Goal: Task Accomplishment & Management: Manage account settings

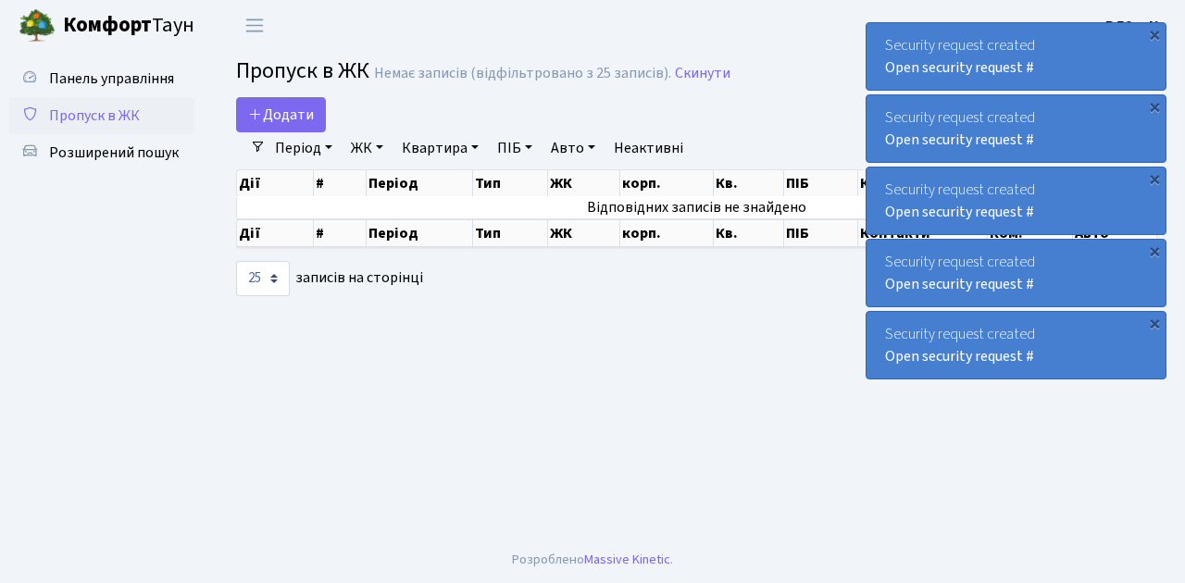
select select "25"
drag, startPoint x: 0, startPoint y: 0, endPoint x: 115, endPoint y: 117, distance: 163.6
click at [115, 117] on span "Пропуск в ЖК" at bounding box center [94, 116] width 91 height 20
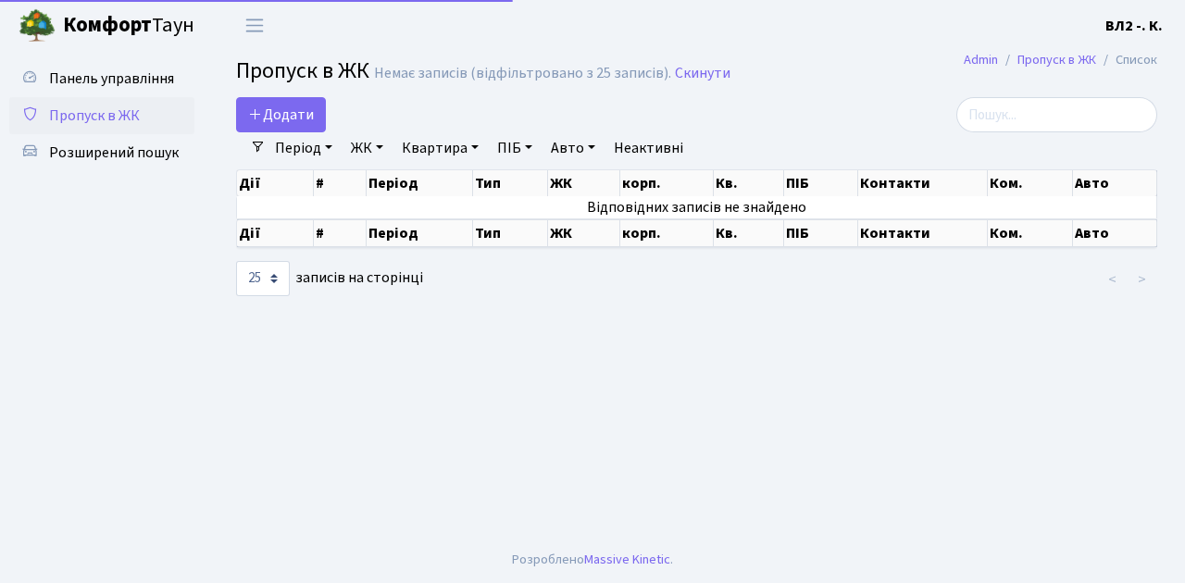
select select "25"
click at [96, 113] on span "Пропуск в ЖК" at bounding box center [94, 116] width 91 height 20
select select "25"
